Goal: Task Accomplishment & Management: Use online tool/utility

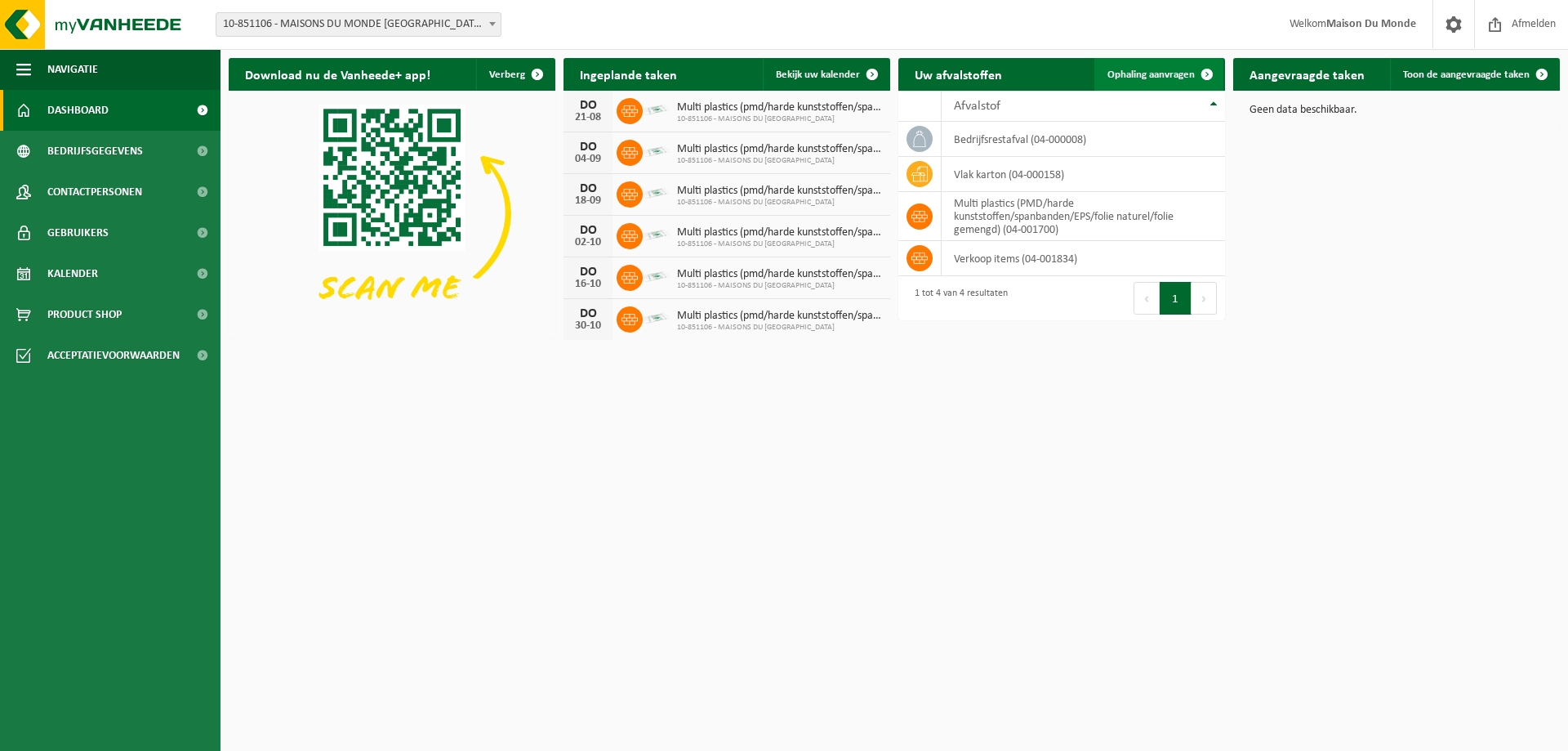
click at [1134, 83] on link "Ophaling aanvragen" at bounding box center [1158, 74] width 129 height 33
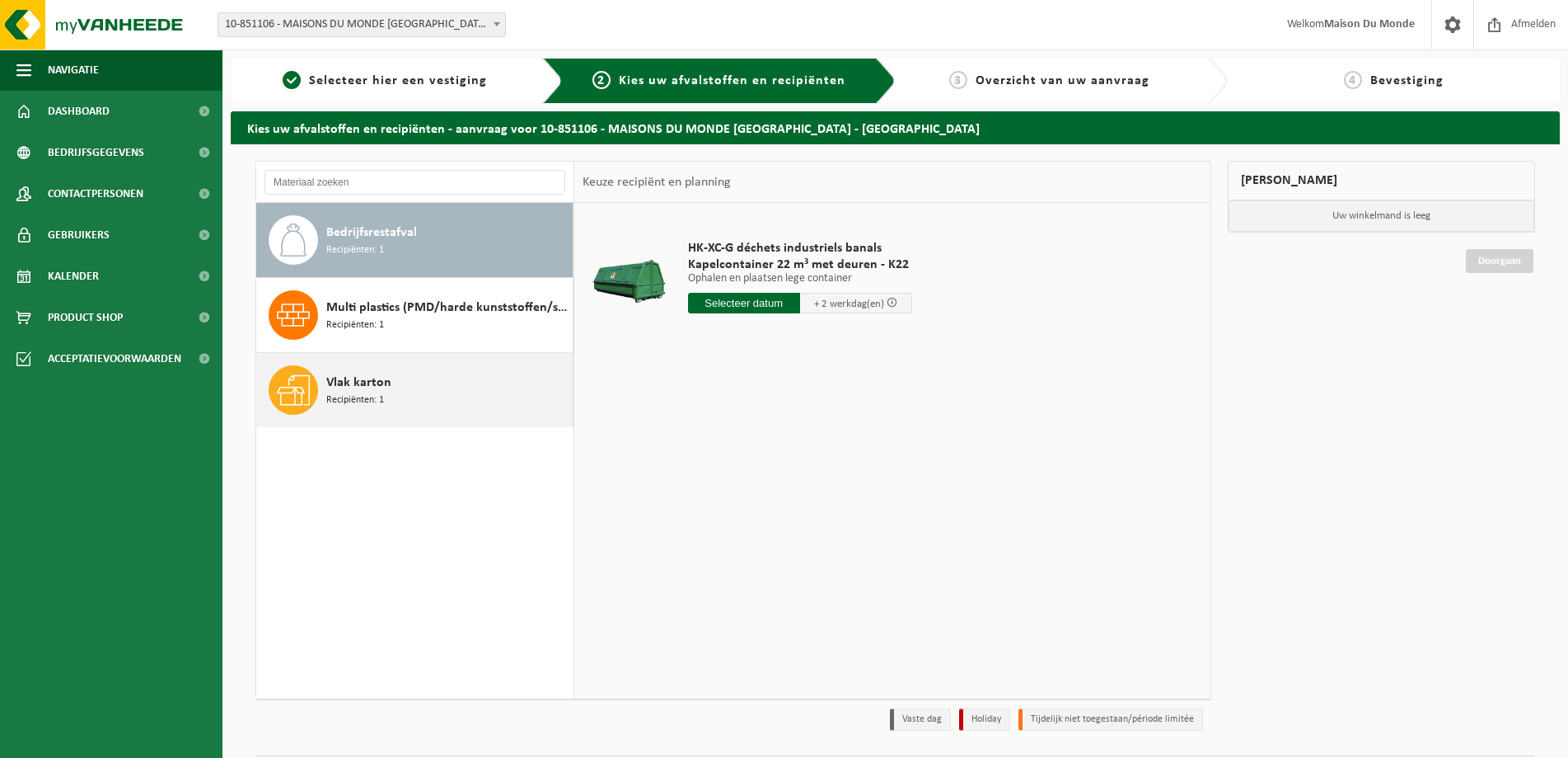
click at [362, 400] on span "Recipiënten: 1" at bounding box center [355, 400] width 58 height 15
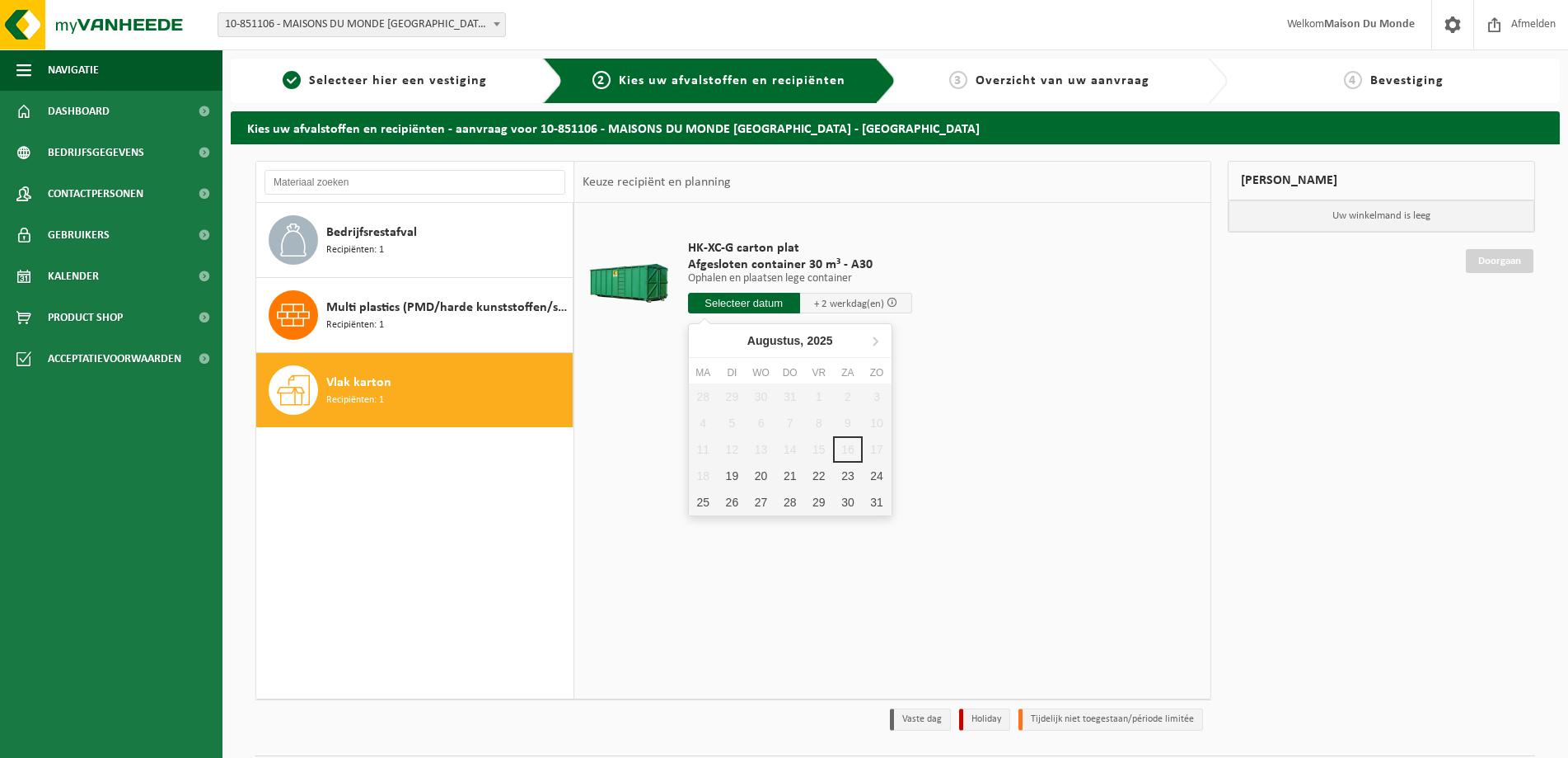
click at [737, 301] on input "text" at bounding box center [744, 303] width 112 height 20
click at [731, 474] on div "19" at bounding box center [732, 475] width 29 height 26
type input "Van 2025-08-19"
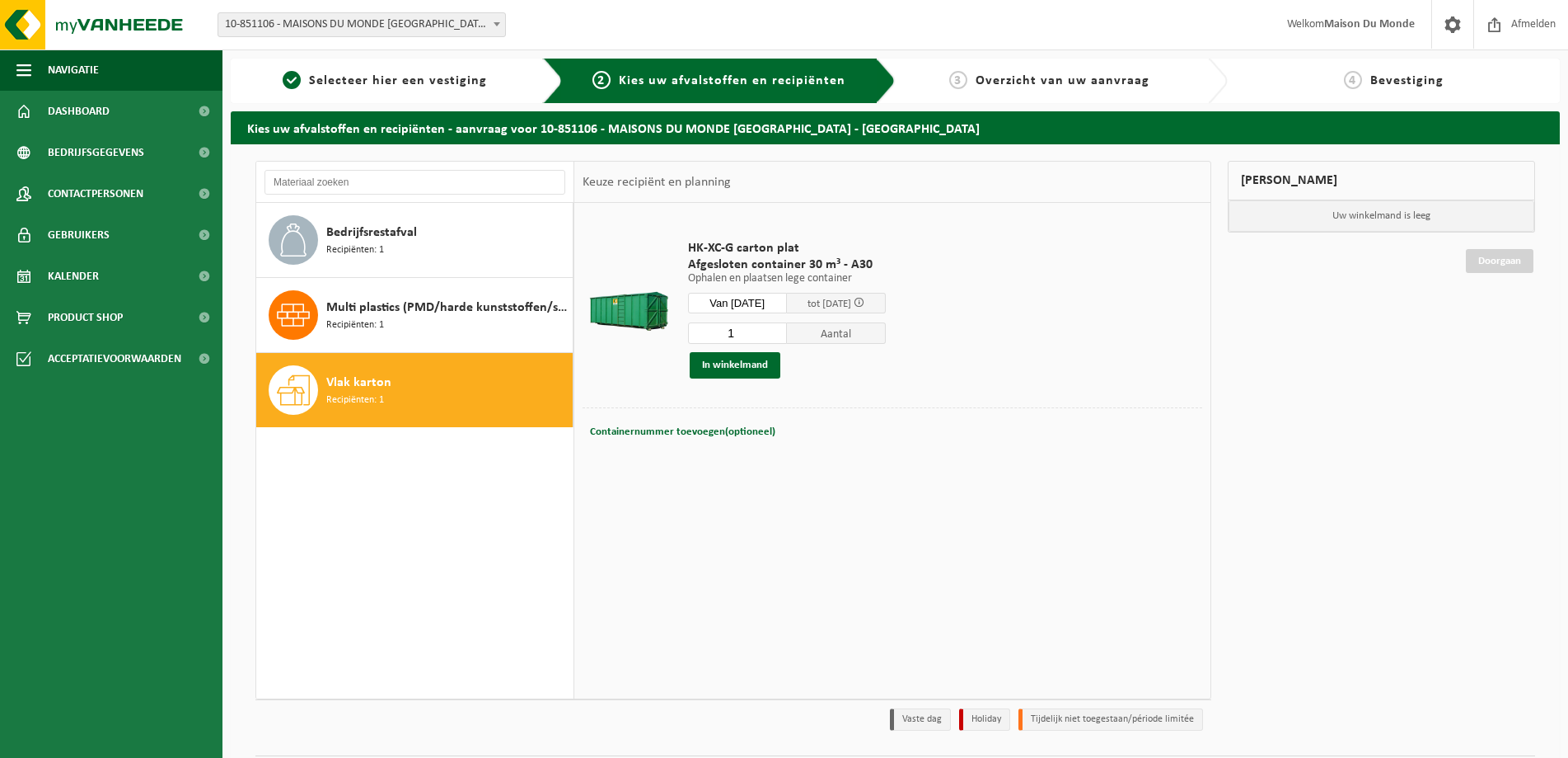
drag, startPoint x: 1030, startPoint y: 521, endPoint x: 1016, endPoint y: 520, distance: 14.0
click at [1021, 521] on div "HK-XC-G carton plat Afgesloten container 30 m³ - A30 Ophalen en plaatsen lege c…" at bounding box center [892, 450] width 636 height 495
click at [750, 297] on input "Van 2025-08-19" at bounding box center [737, 303] width 99 height 20
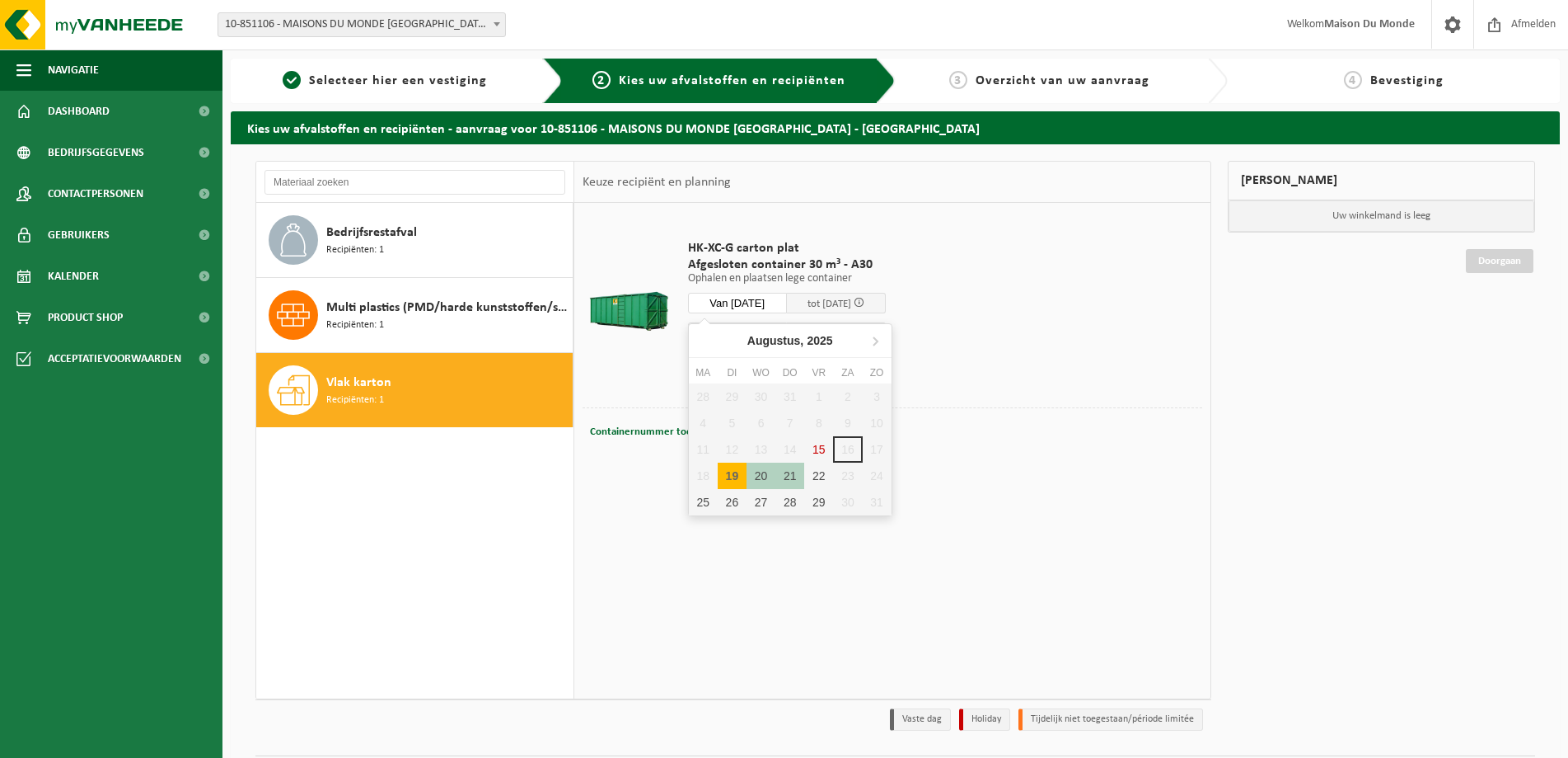
click at [734, 479] on div "19" at bounding box center [732, 475] width 29 height 26
click at [729, 473] on div "19" at bounding box center [732, 475] width 29 height 26
type input "Van 2025-08-19"
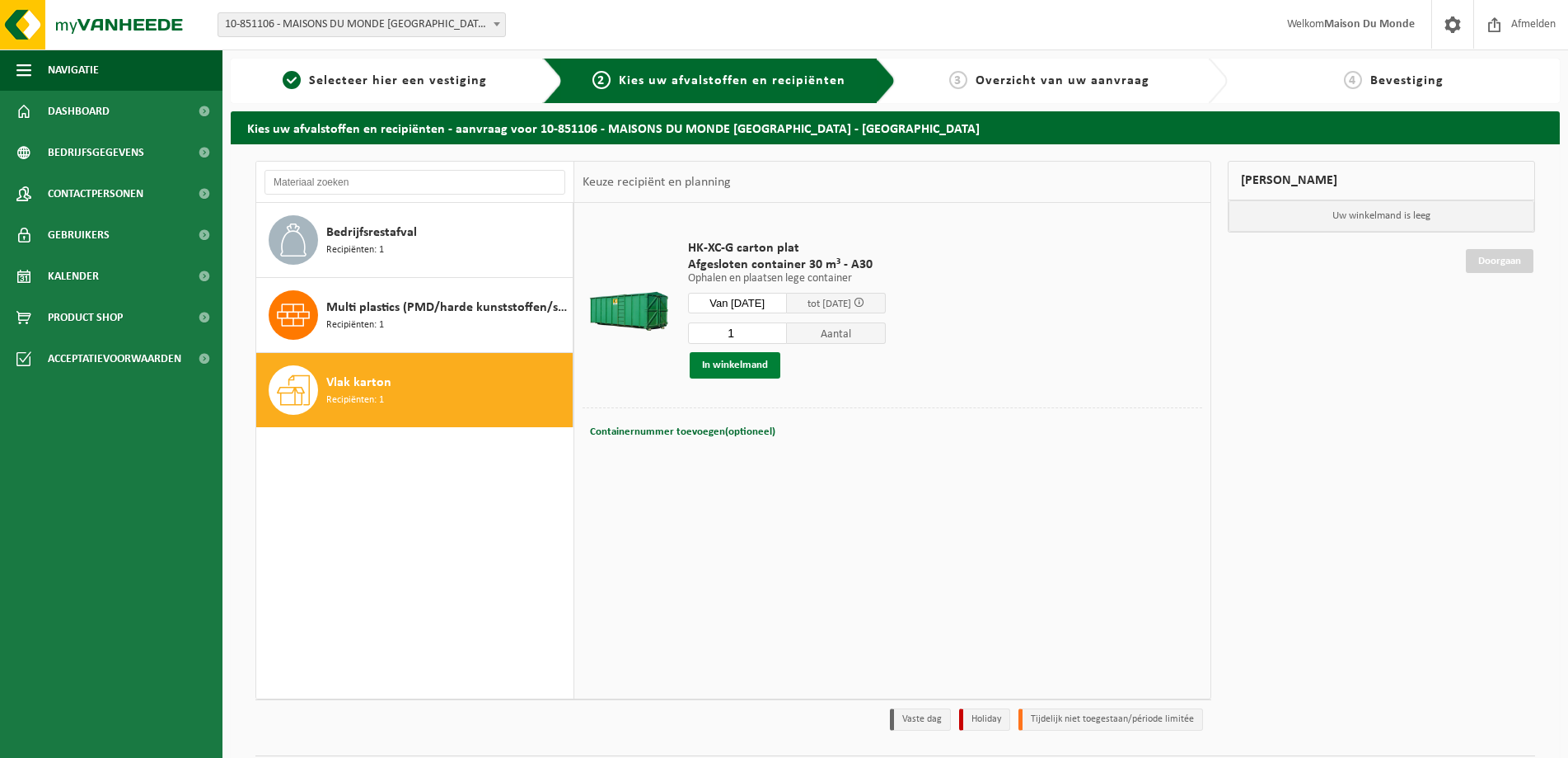
click at [742, 365] on button "In winkelmand" at bounding box center [735, 365] width 90 height 26
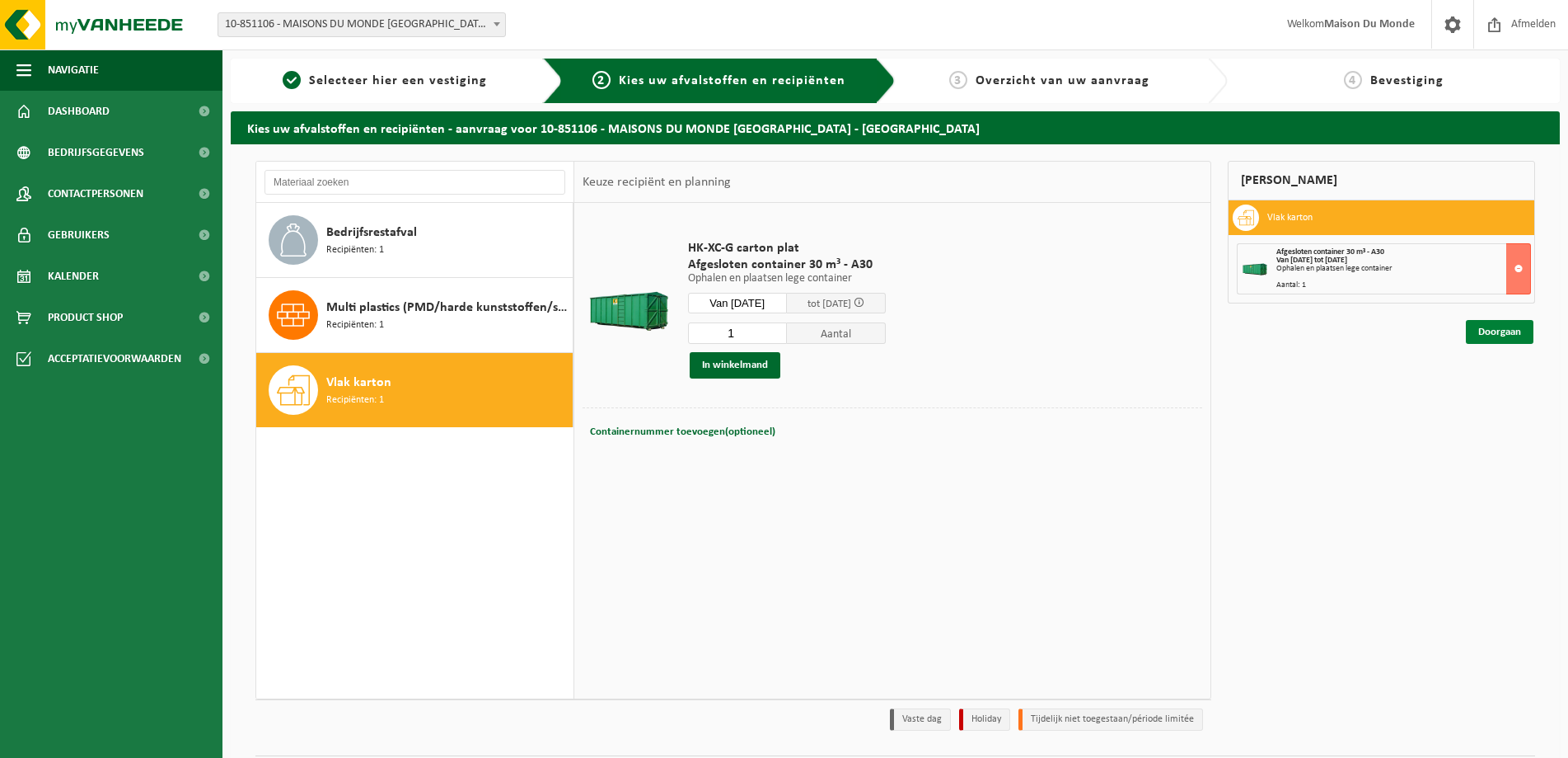
click at [1502, 334] on link "Doorgaan" at bounding box center [1499, 332] width 67 height 24
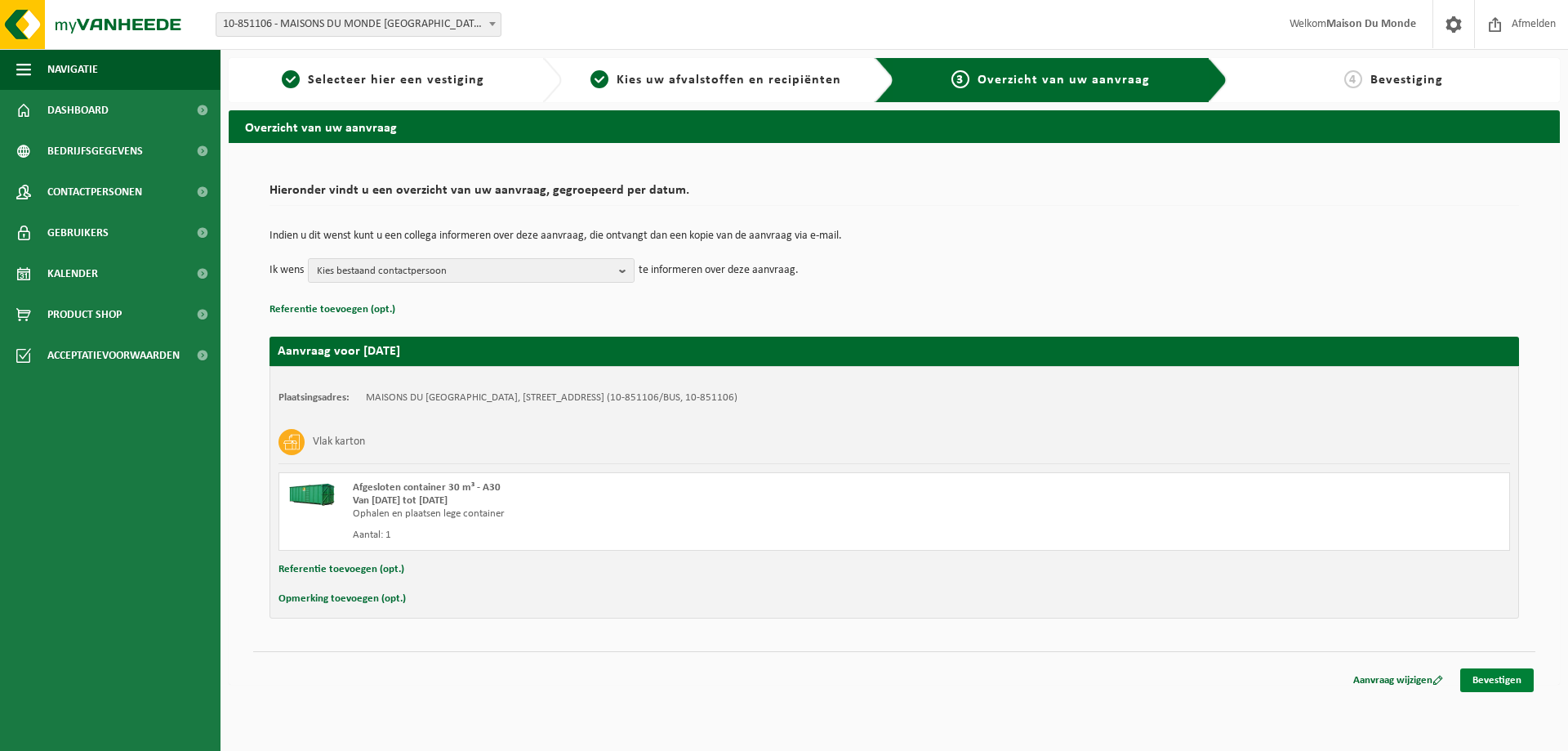
click at [1500, 686] on link "Bevestigen" at bounding box center [1496, 680] width 73 height 24
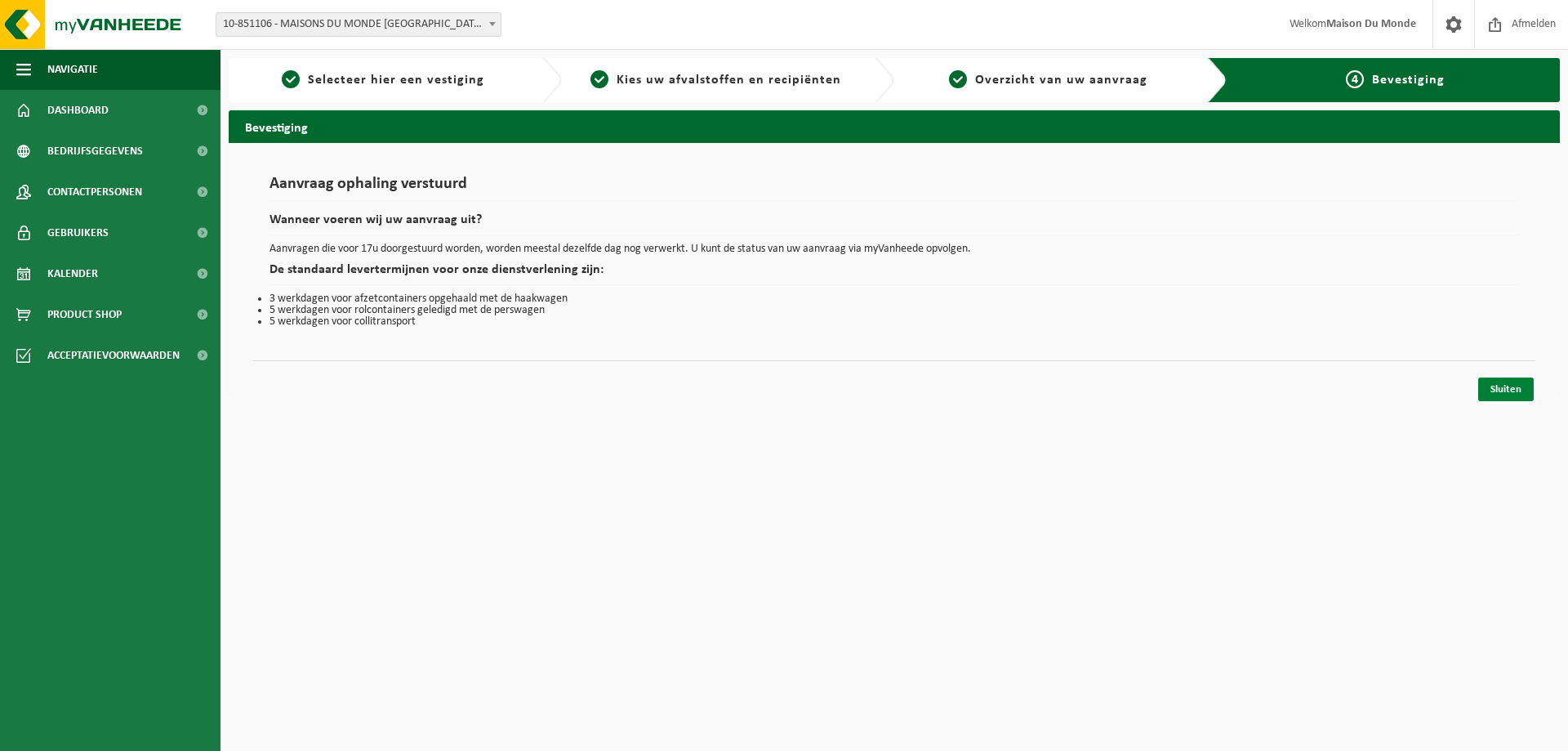
click at [1518, 388] on link "Sluiten" at bounding box center [1506, 389] width 56 height 24
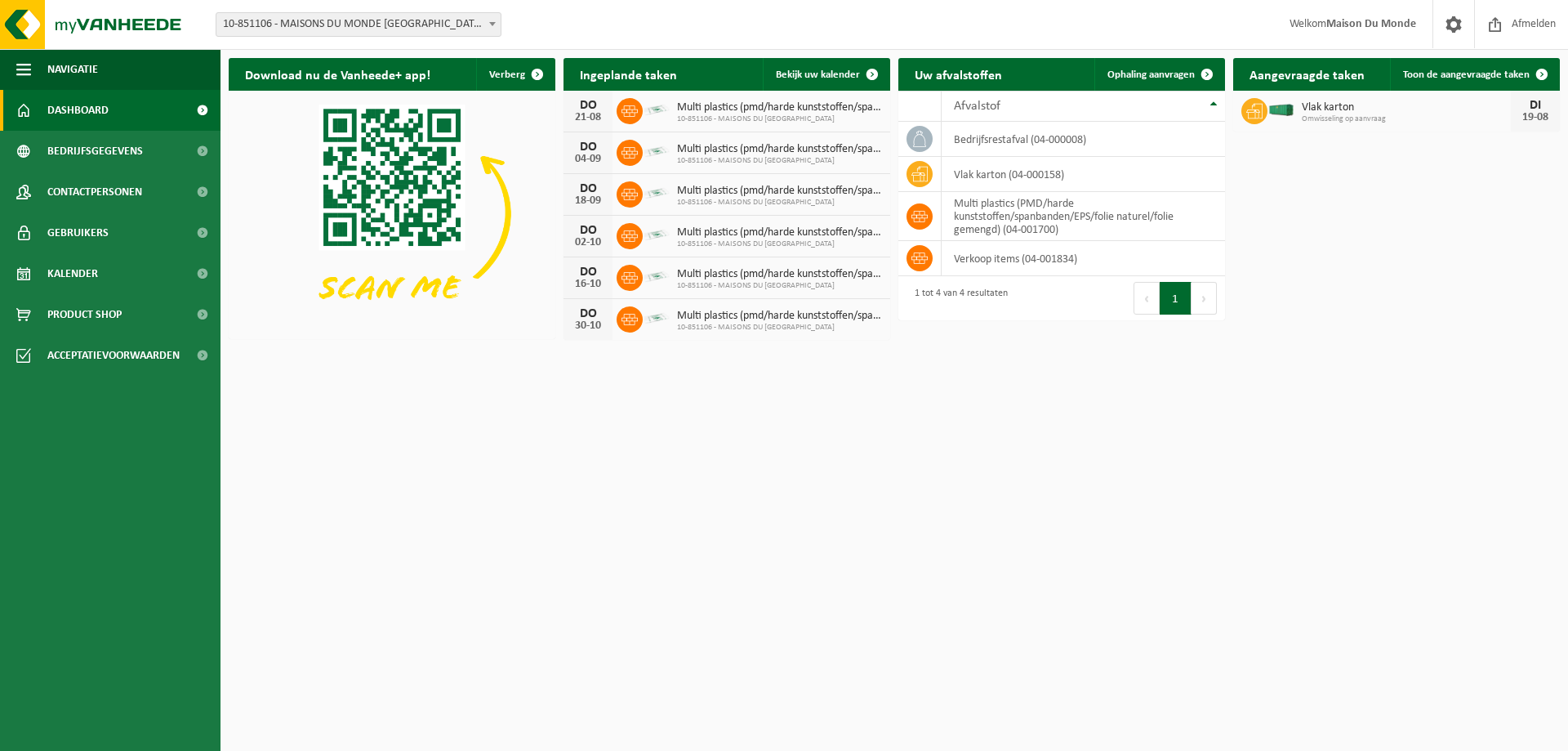
click at [617, 481] on html "Vestiging: 10-851106 - MAISONS DU MONDE OOSTENDE - OOSTENDE 10-851106 - MAISONS…" at bounding box center [784, 376] width 1568 height 751
click at [1134, 78] on span "Ophaling aanvragen" at bounding box center [1151, 74] width 88 height 11
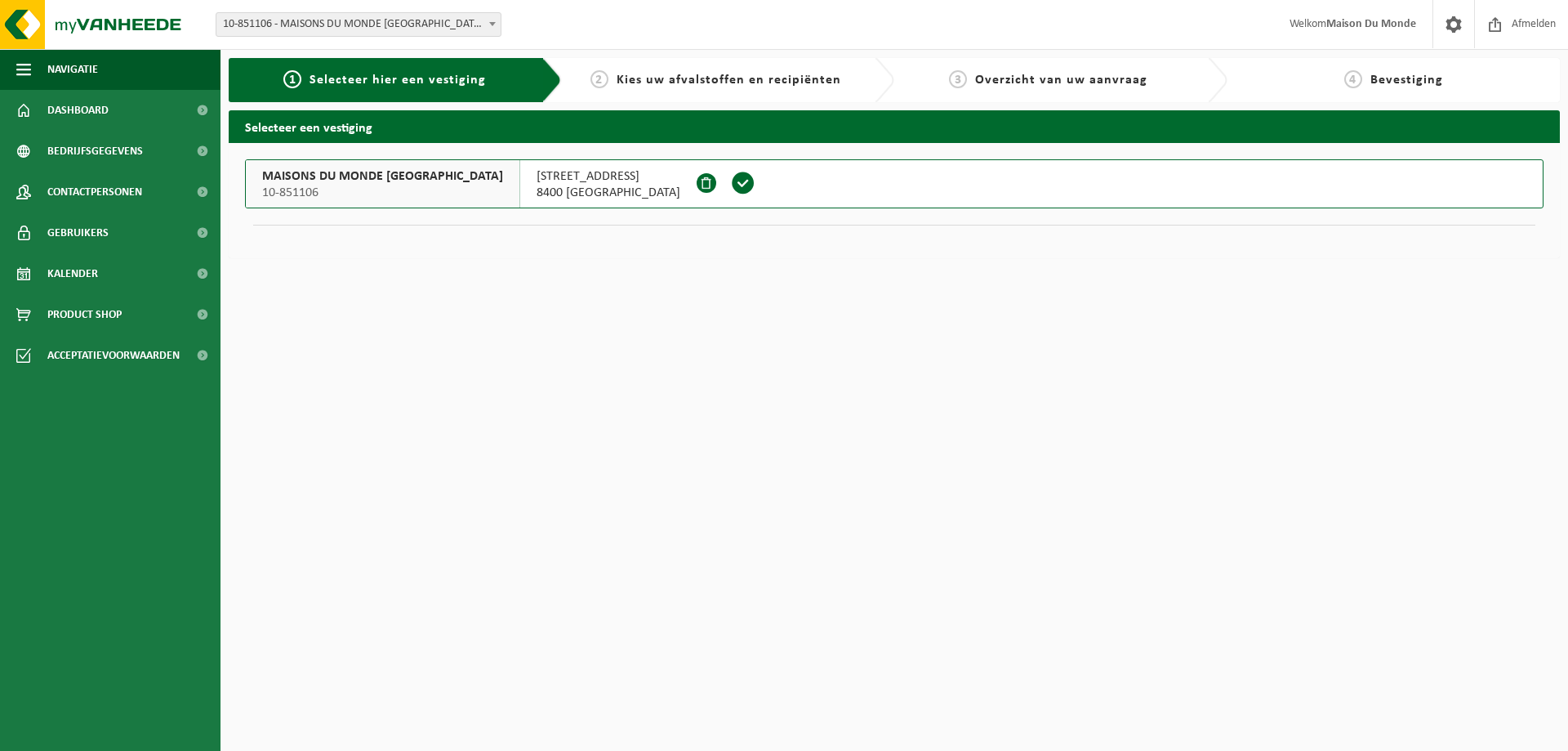
click at [568, 184] on span "[STREET_ADDRESS]" at bounding box center [608, 176] width 143 height 16
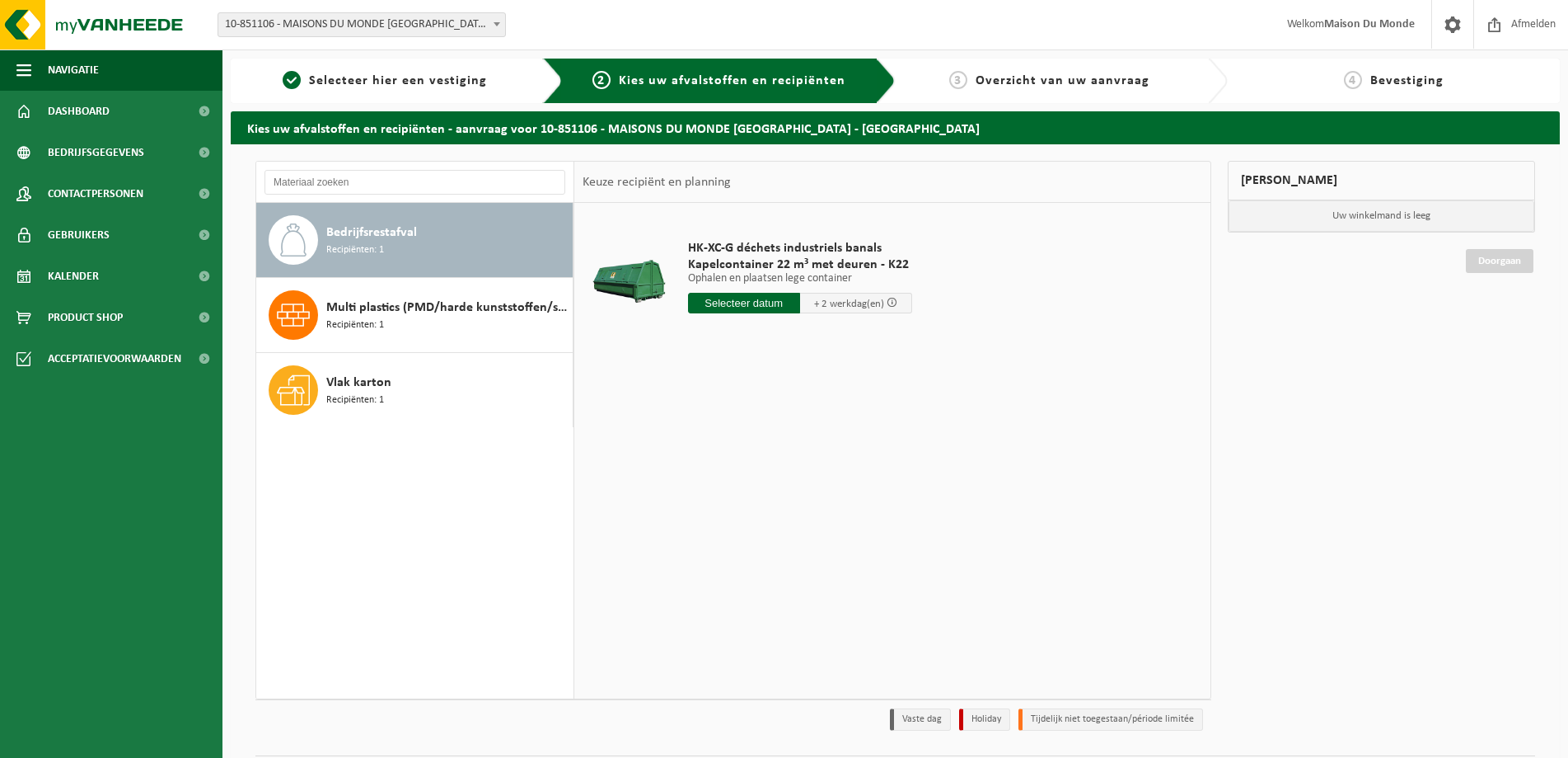
click at [759, 304] on input "text" at bounding box center [744, 303] width 112 height 20
click at [737, 477] on div "19" at bounding box center [732, 475] width 29 height 26
type input "Van 2025-08-19"
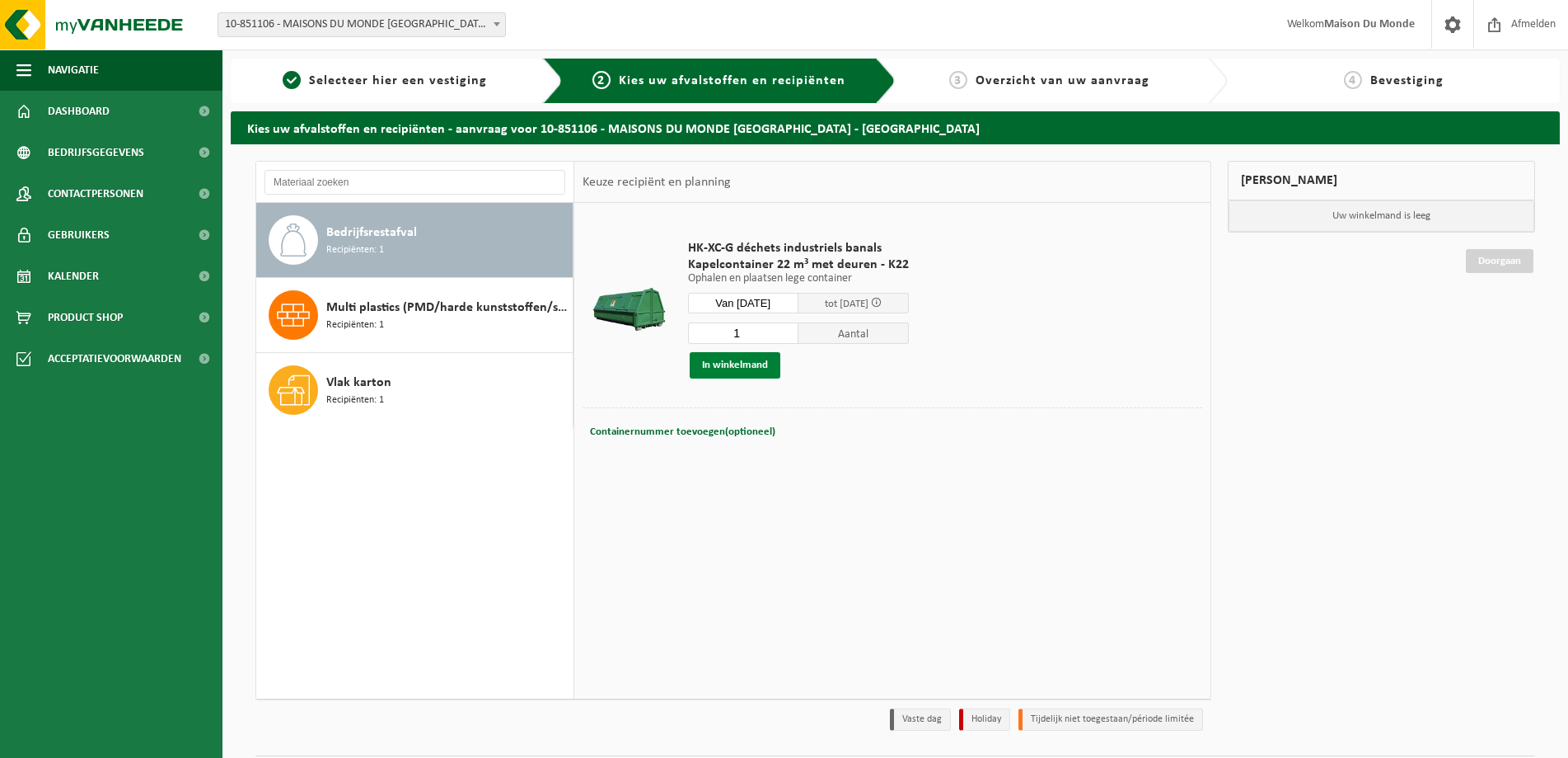
click at [724, 367] on button "In winkelmand" at bounding box center [735, 365] width 90 height 26
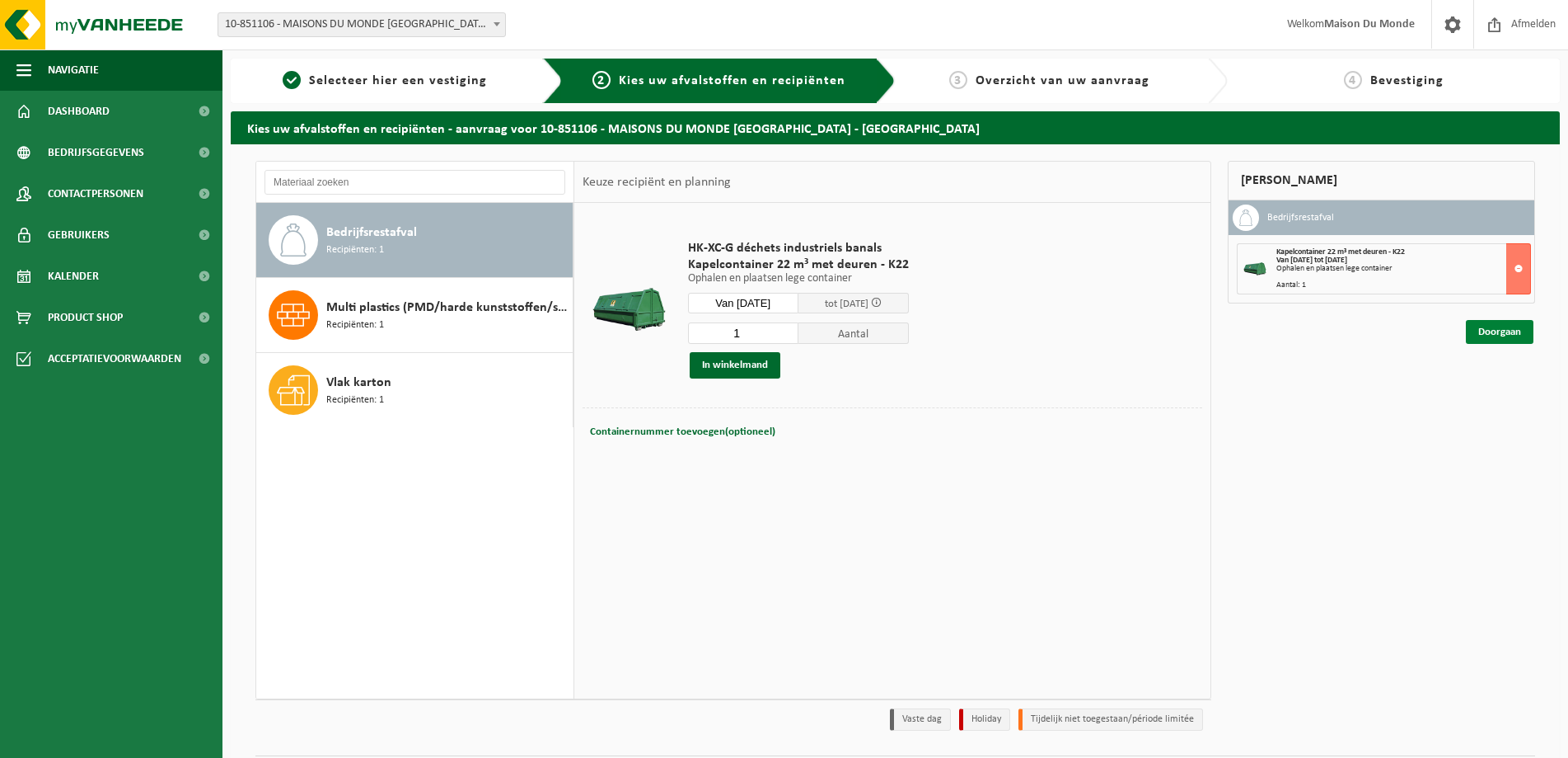
click at [1498, 337] on link "Doorgaan" at bounding box center [1499, 332] width 67 height 24
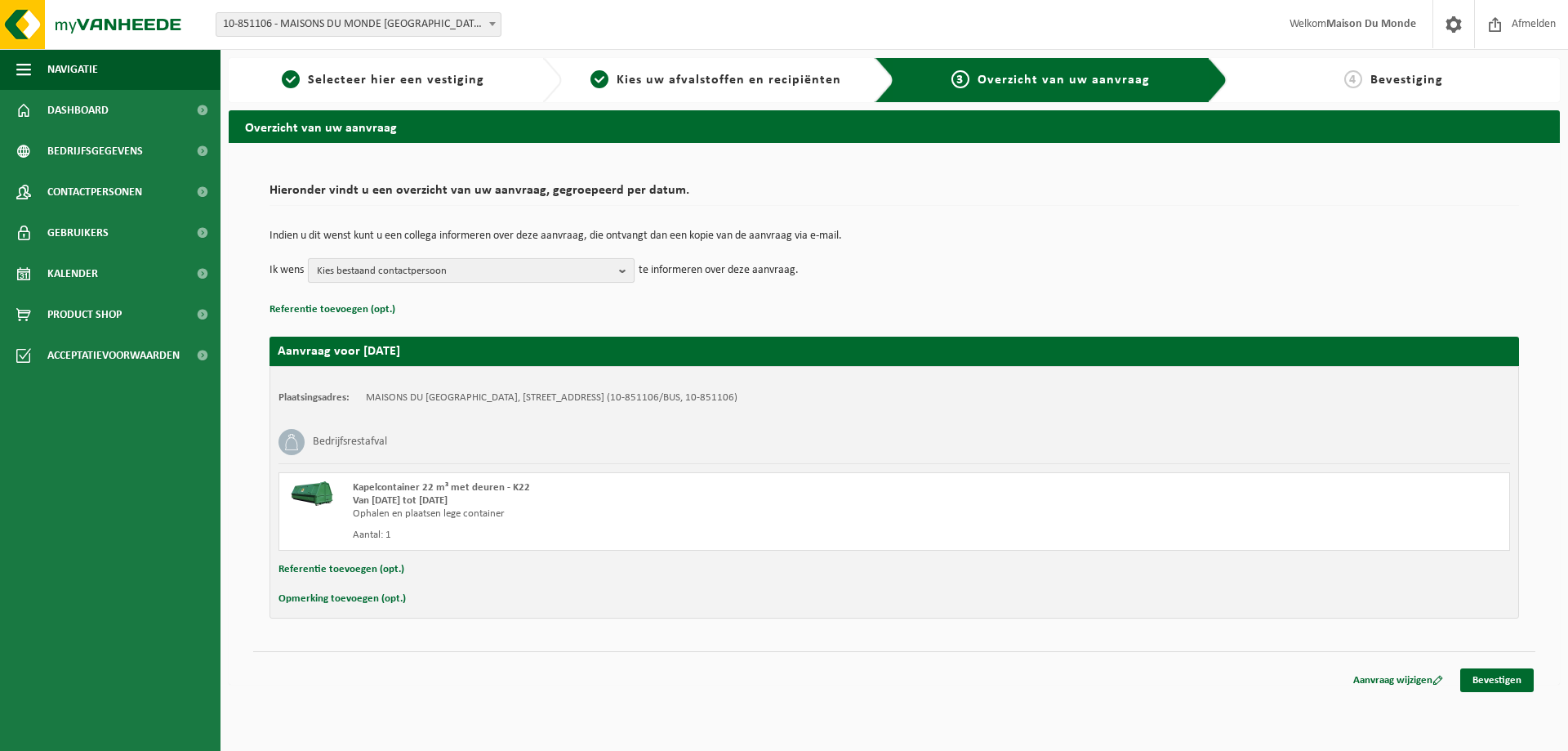
click at [453, 278] on span "Kies bestaand contactpersoon" at bounding box center [465, 271] width 295 height 24
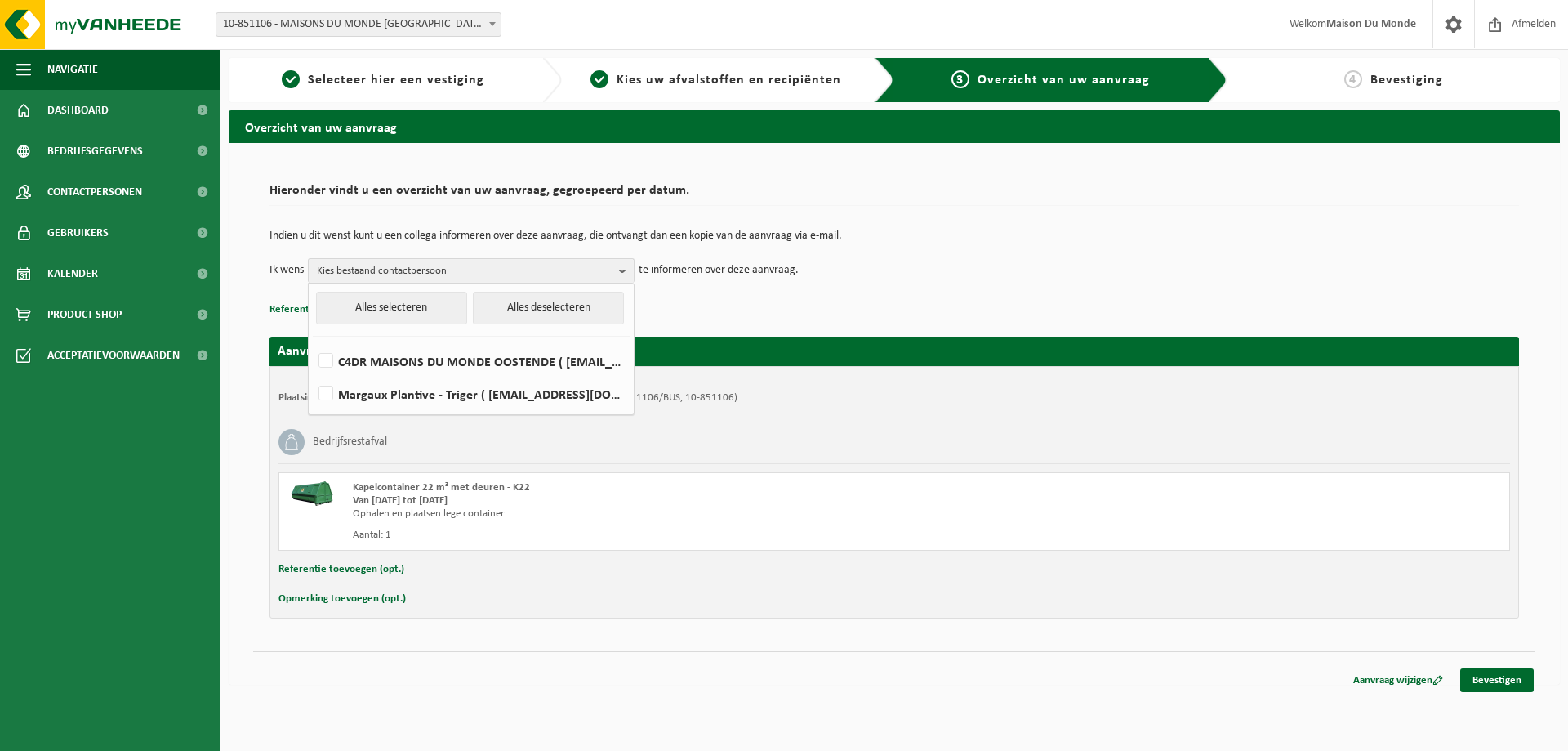
click at [862, 317] on p "Referentie toevoegen (opt.)" at bounding box center [893, 309] width 1249 height 21
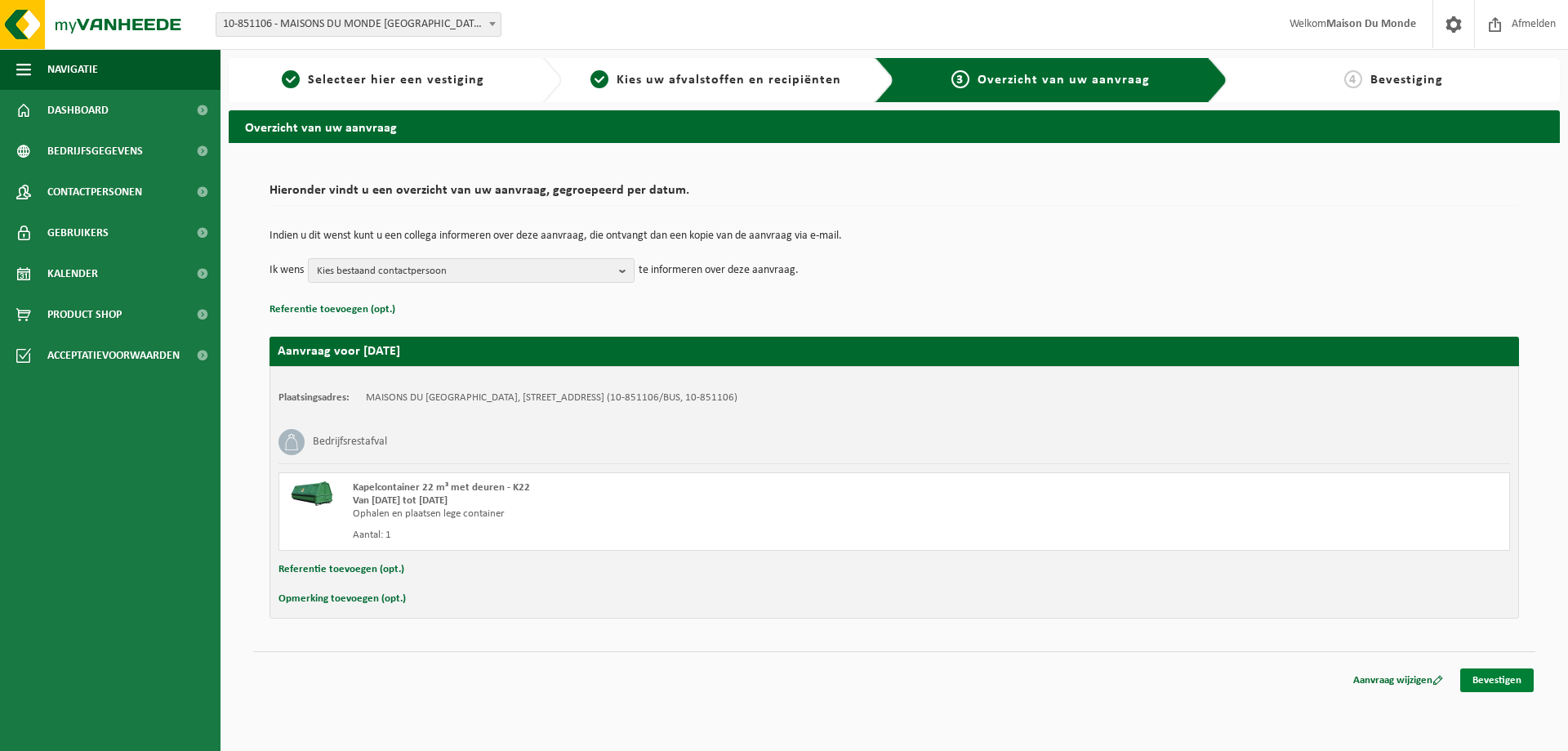
click at [1503, 685] on link "Bevestigen" at bounding box center [1496, 680] width 73 height 24
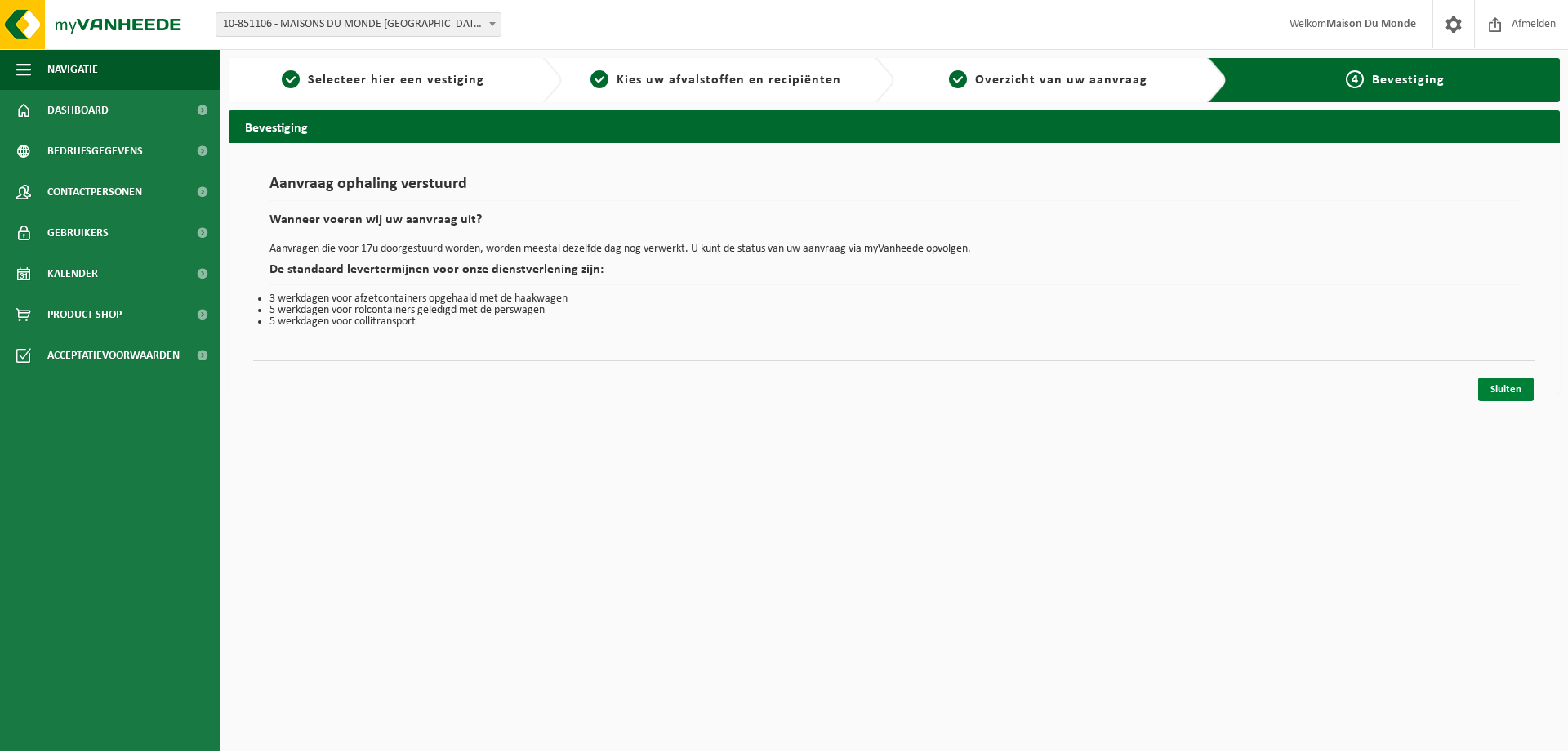
click at [1501, 393] on link "Sluiten" at bounding box center [1506, 389] width 56 height 24
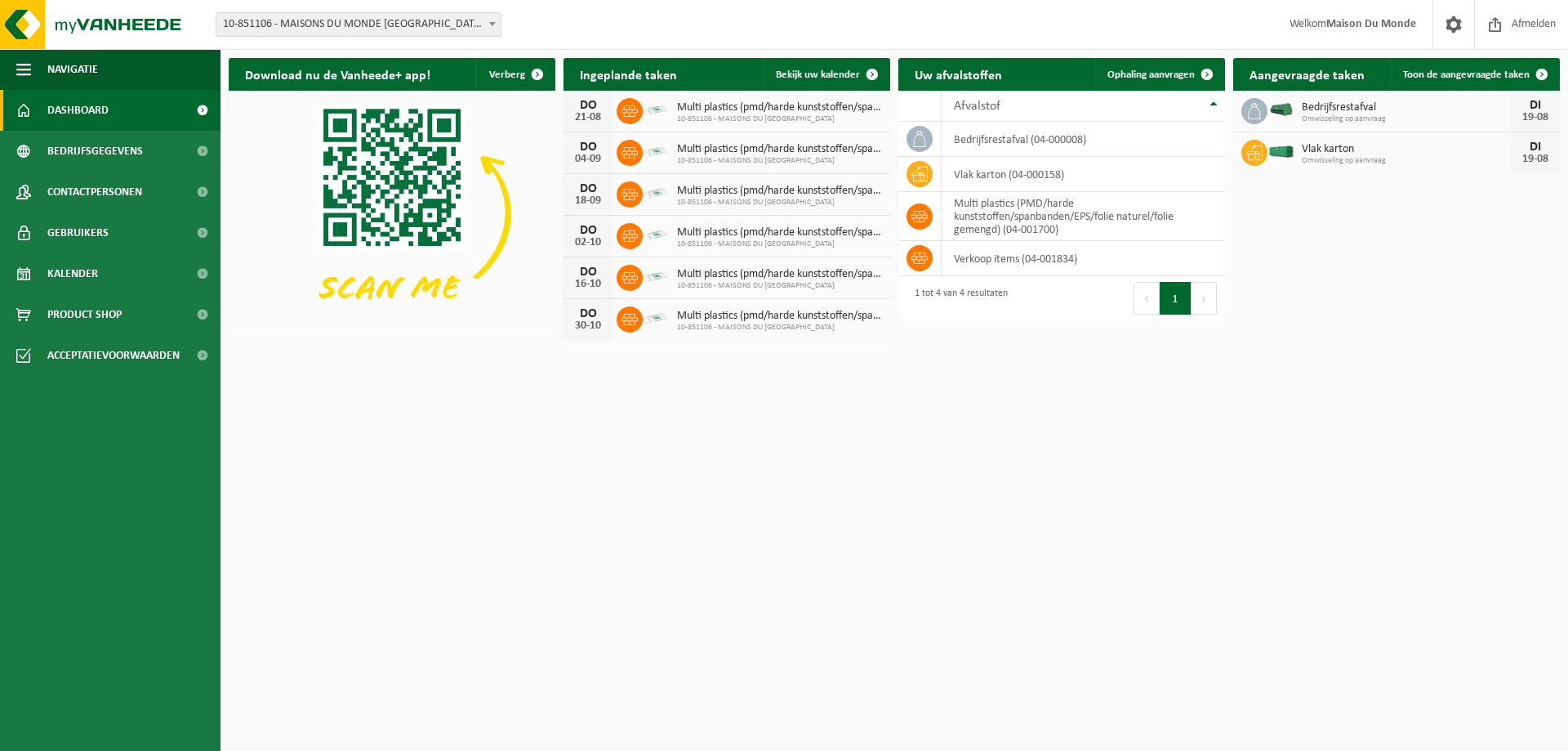
click at [1361, 284] on div "Download nu de Vanheede+ app! Verberg Ingeplande taken Bekijk uw kalender DO 21…" at bounding box center [894, 198] width 1339 height 298
click at [1218, 455] on html "Vestiging: 10-851106 - MAISONS DU MONDE OOSTENDE - OOSTENDE 10-851106 - MAISONS…" at bounding box center [784, 376] width 1568 height 751
click at [100, 190] on span "Contactpersonen" at bounding box center [94, 192] width 94 height 41
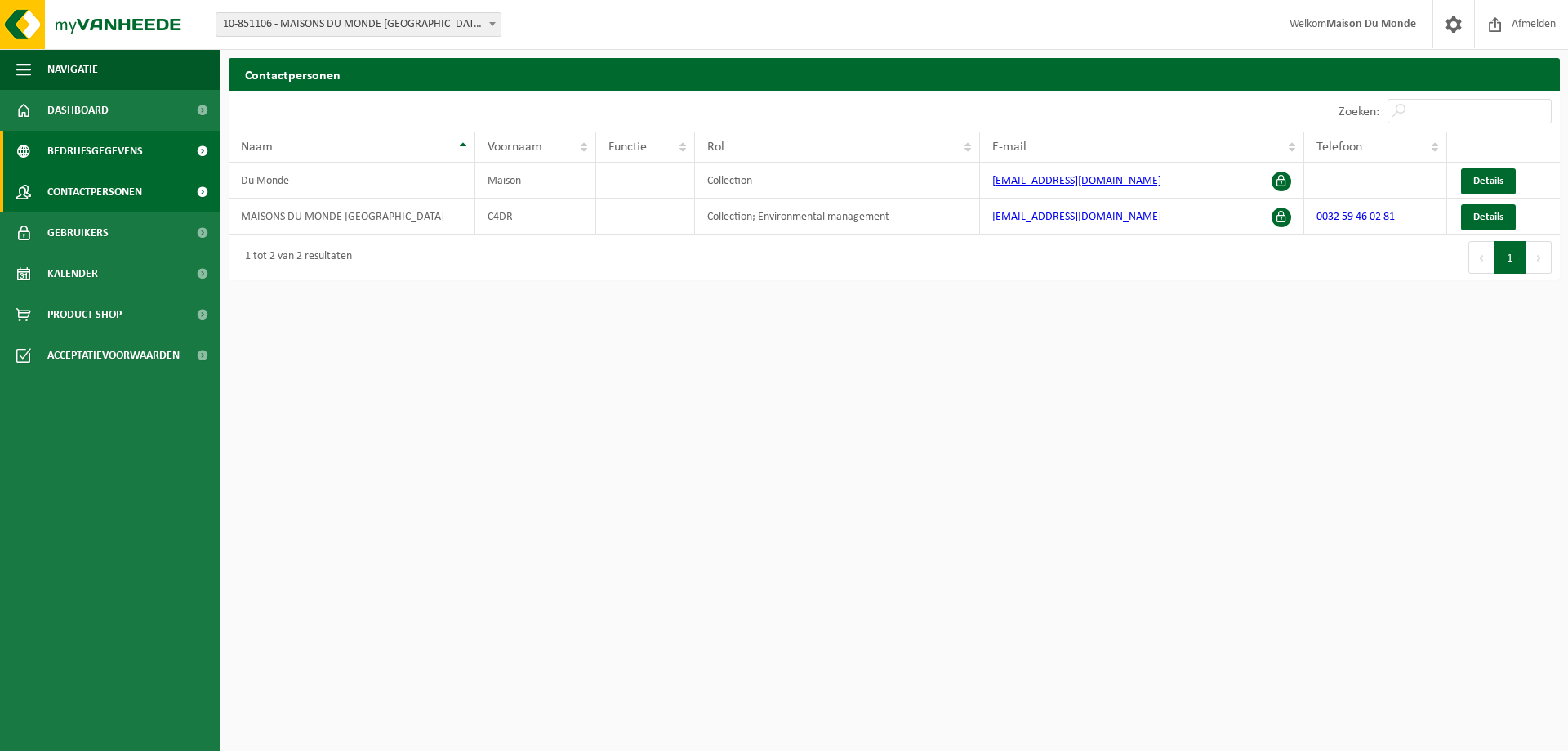
click at [89, 152] on span "Bedrijfsgegevens" at bounding box center [94, 151] width 95 height 41
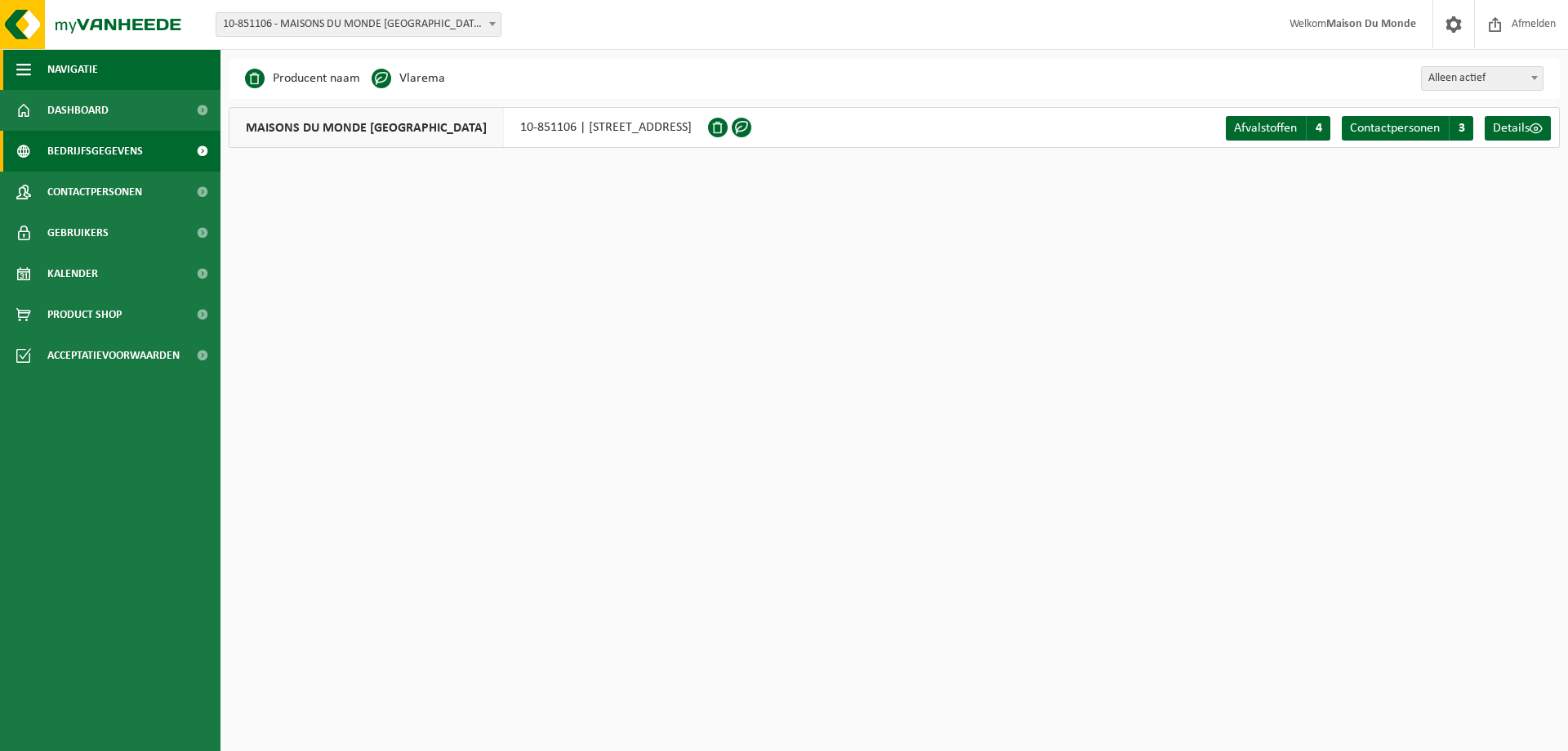
click at [35, 71] on button "Navigatie" at bounding box center [110, 69] width 220 height 41
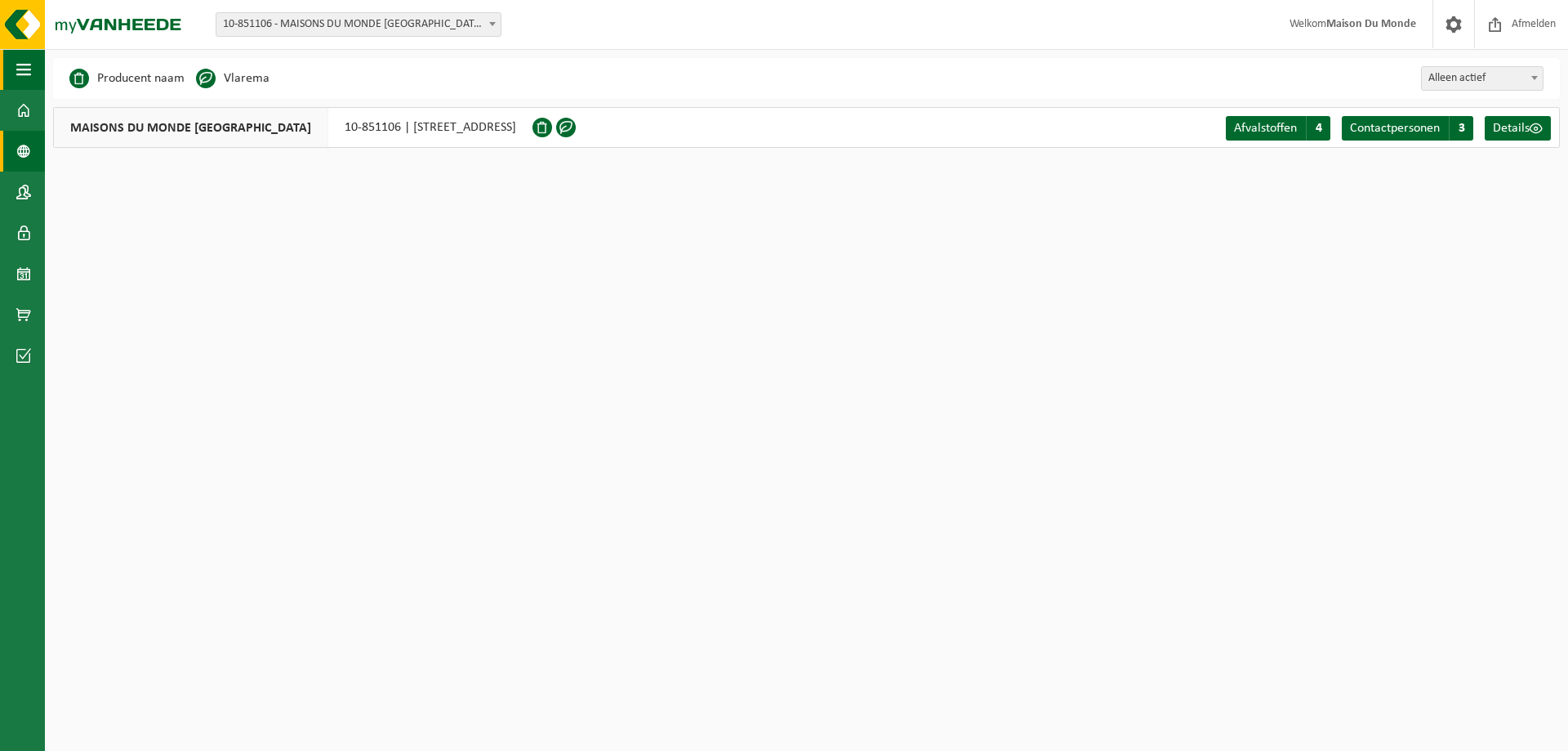
click at [40, 71] on button "Navigatie" at bounding box center [22, 69] width 45 height 41
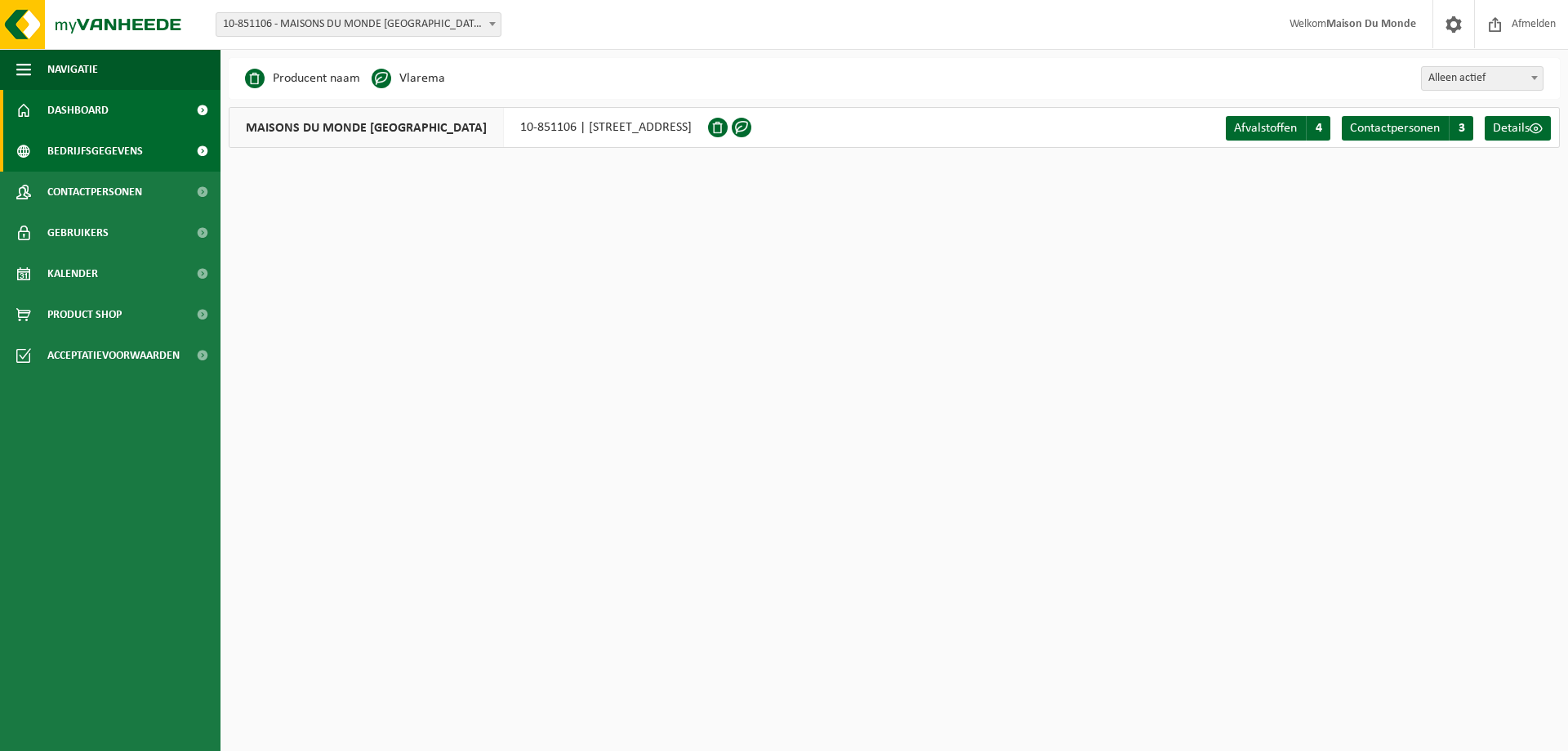
click at [76, 118] on span "Dashboard" at bounding box center [78, 110] width 62 height 41
